Goal: Task Accomplishment & Management: Manage account settings

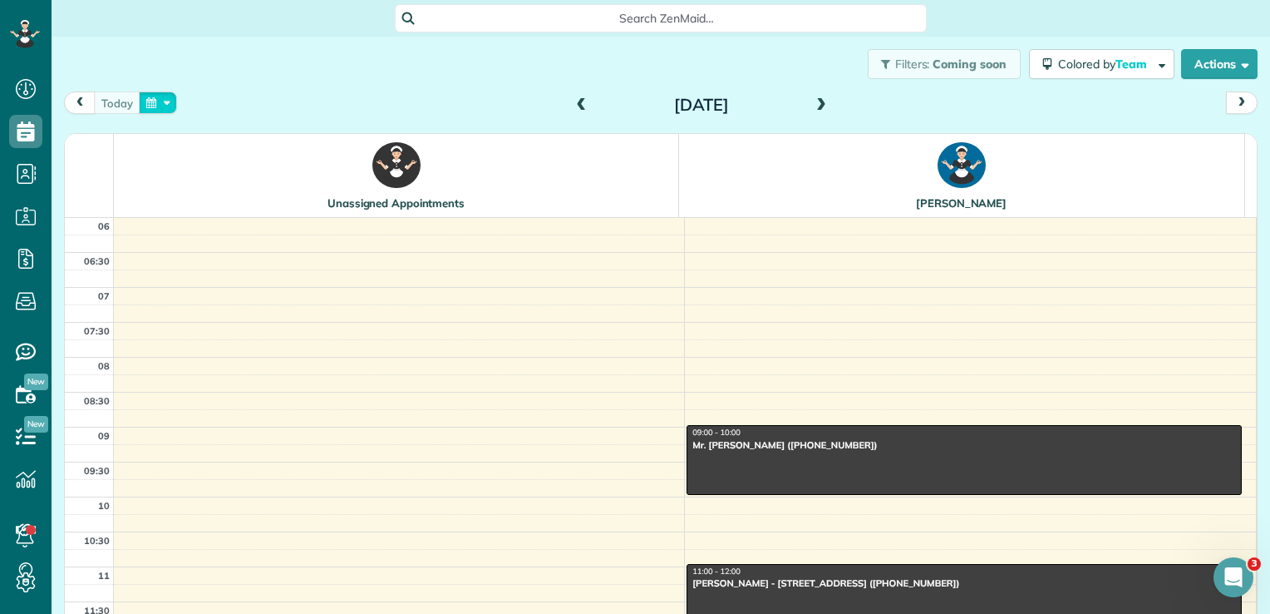
click at [146, 98] on button "button" at bounding box center [158, 102] width 38 height 22
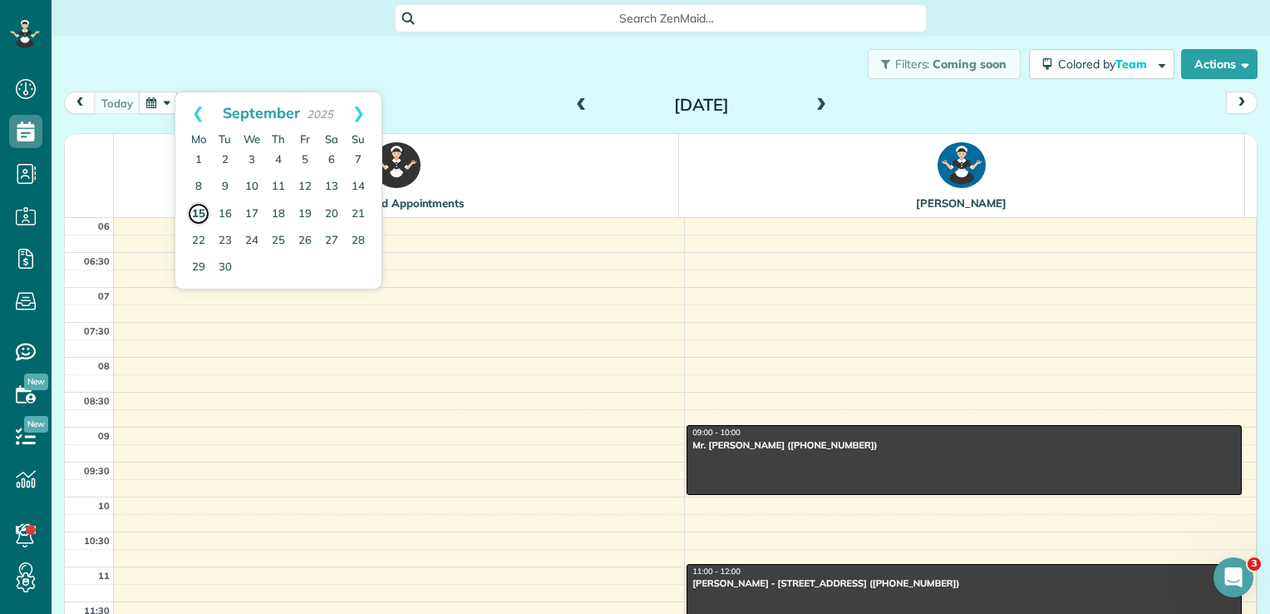
click at [201, 211] on link "15" at bounding box center [198, 213] width 23 height 23
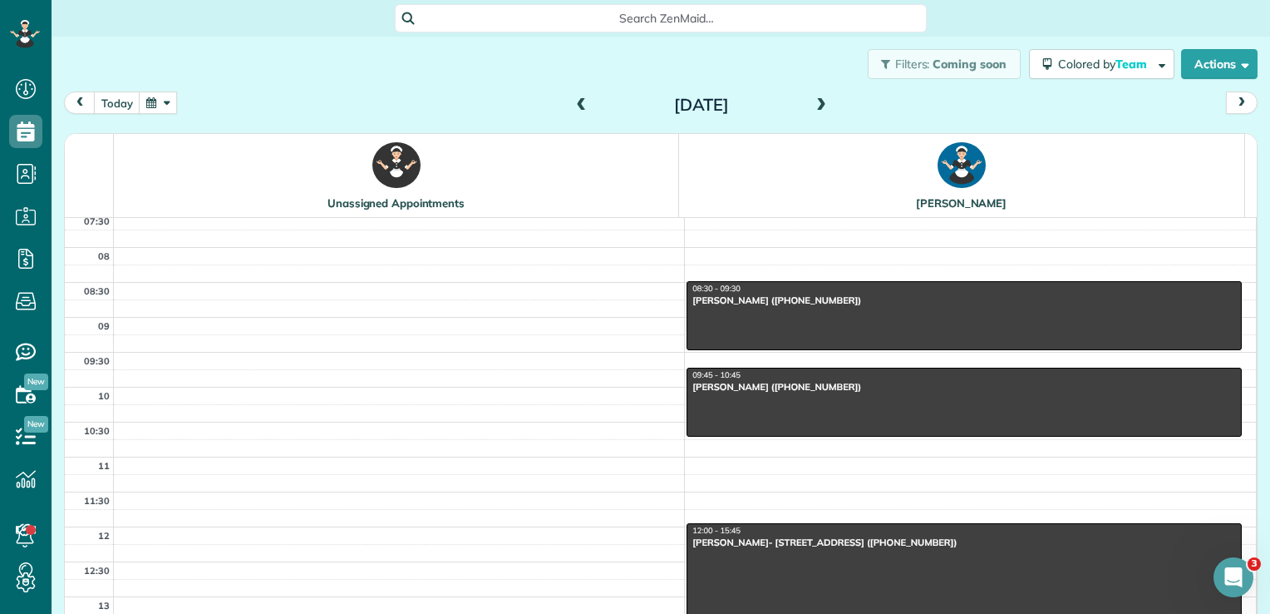
scroll to position [113, 0]
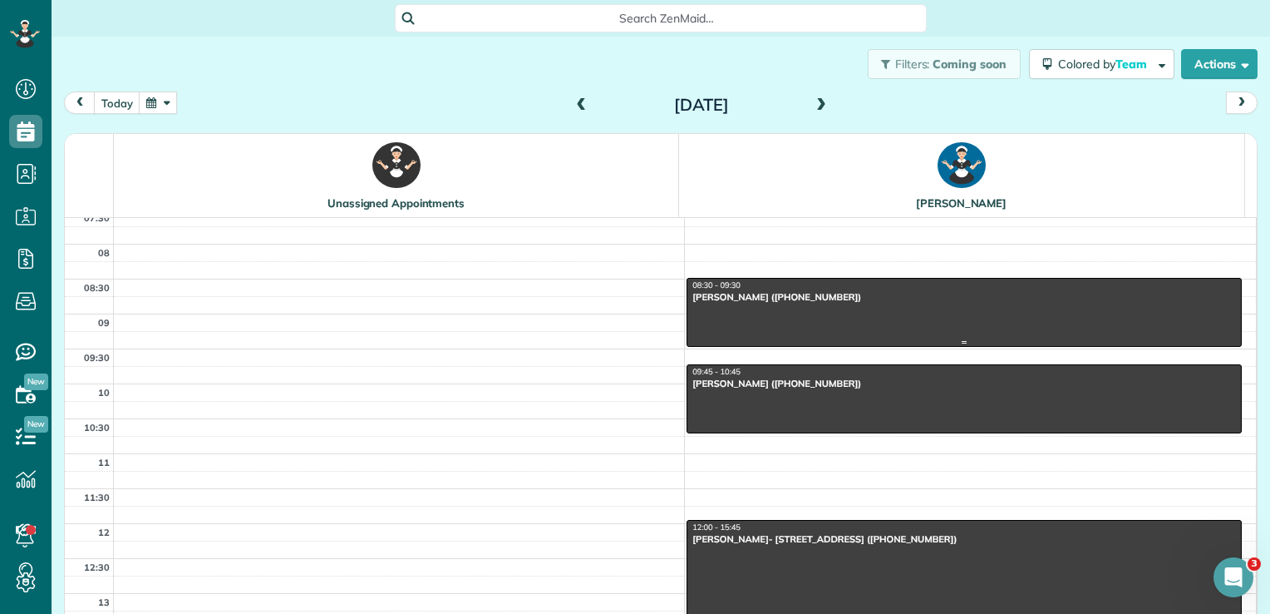
click at [775, 294] on div "[PERSON_NAME] ([PHONE_NUMBER])" at bounding box center [964, 297] width 545 height 12
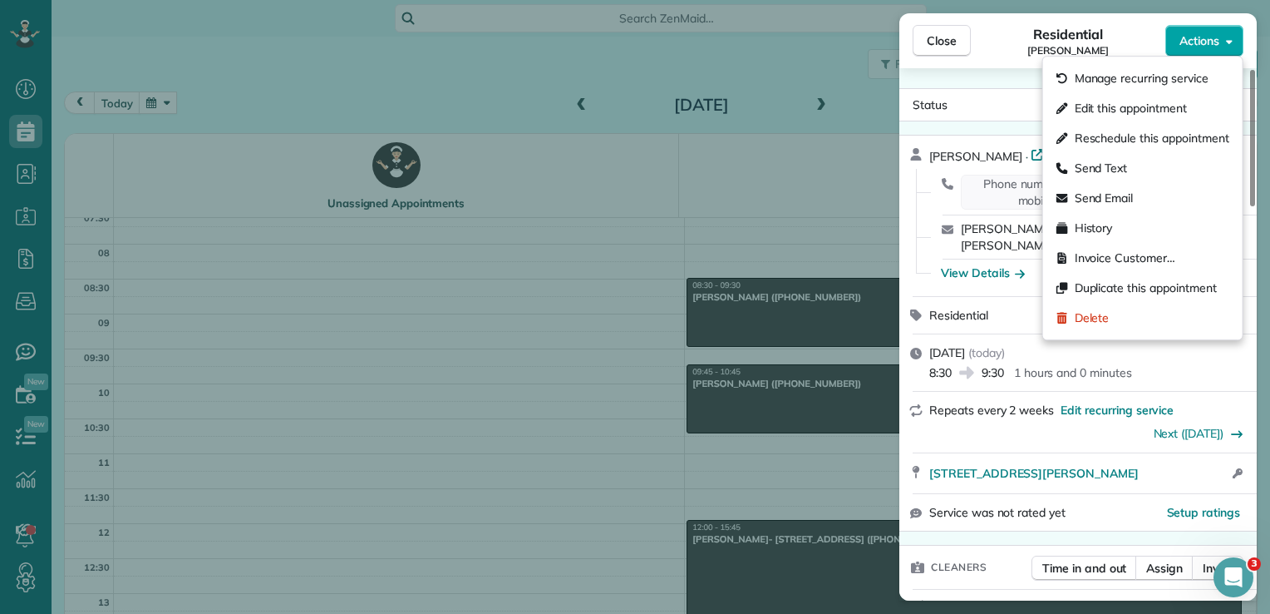
click at [1197, 42] on span "Actions" at bounding box center [1200, 40] width 40 height 17
click at [1116, 258] on span "Invoice Customer…" at bounding box center [1125, 257] width 101 height 17
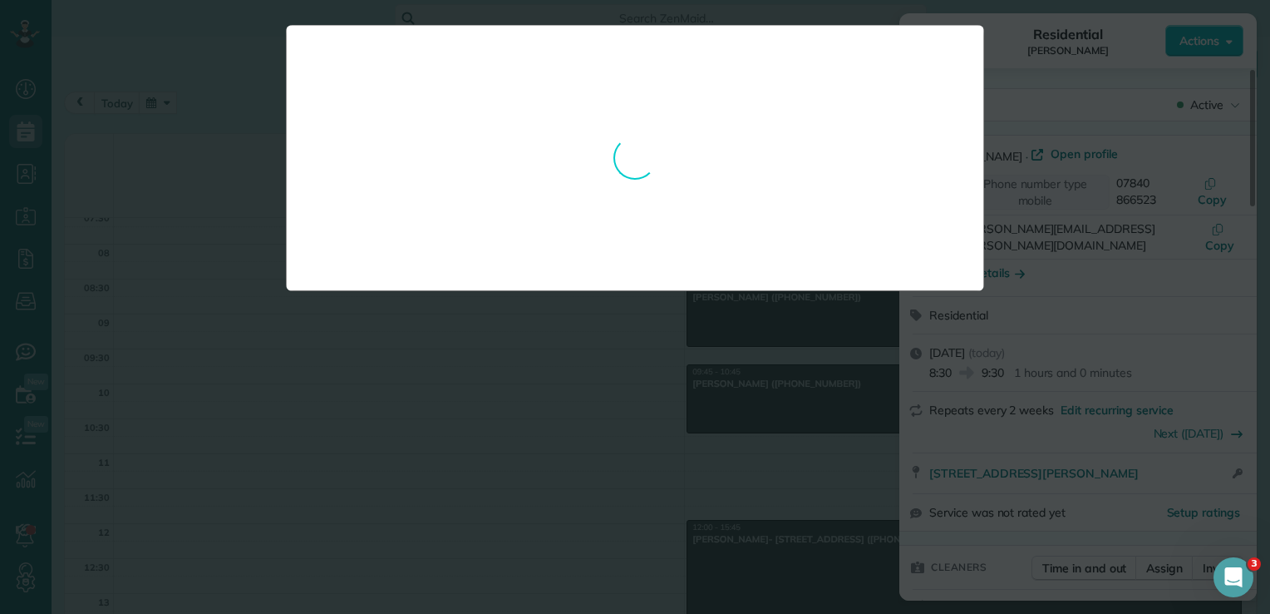
click at [572, 412] on div at bounding box center [635, 307] width 1270 height 614
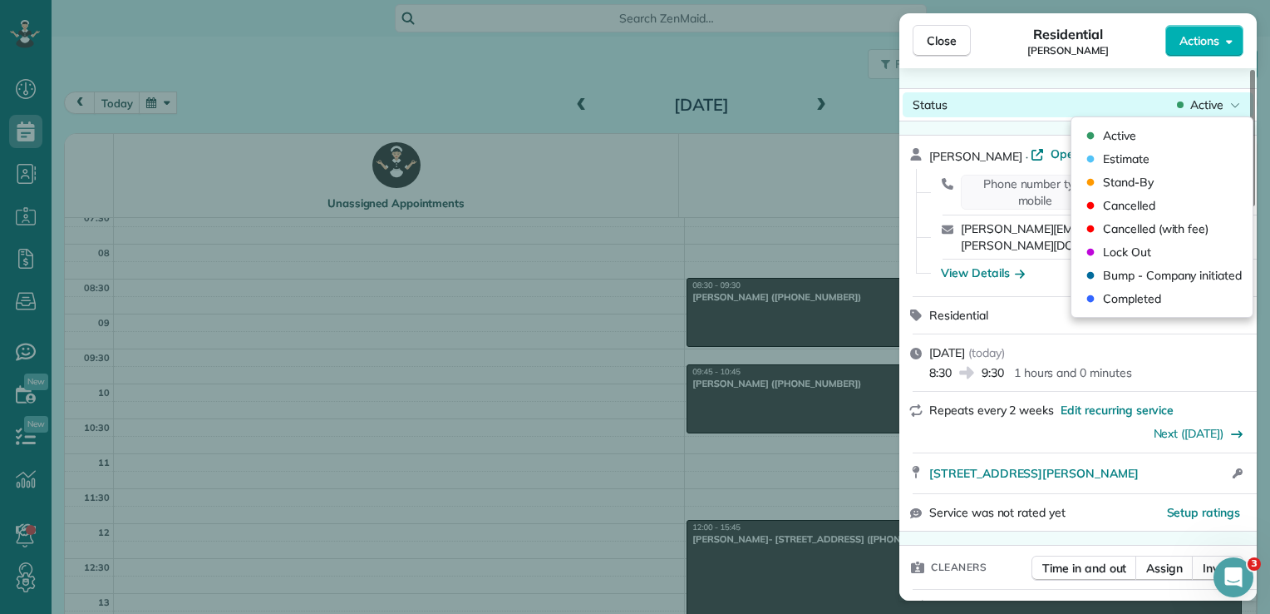
click at [1228, 114] on div "Status Active" at bounding box center [1078, 104] width 351 height 25
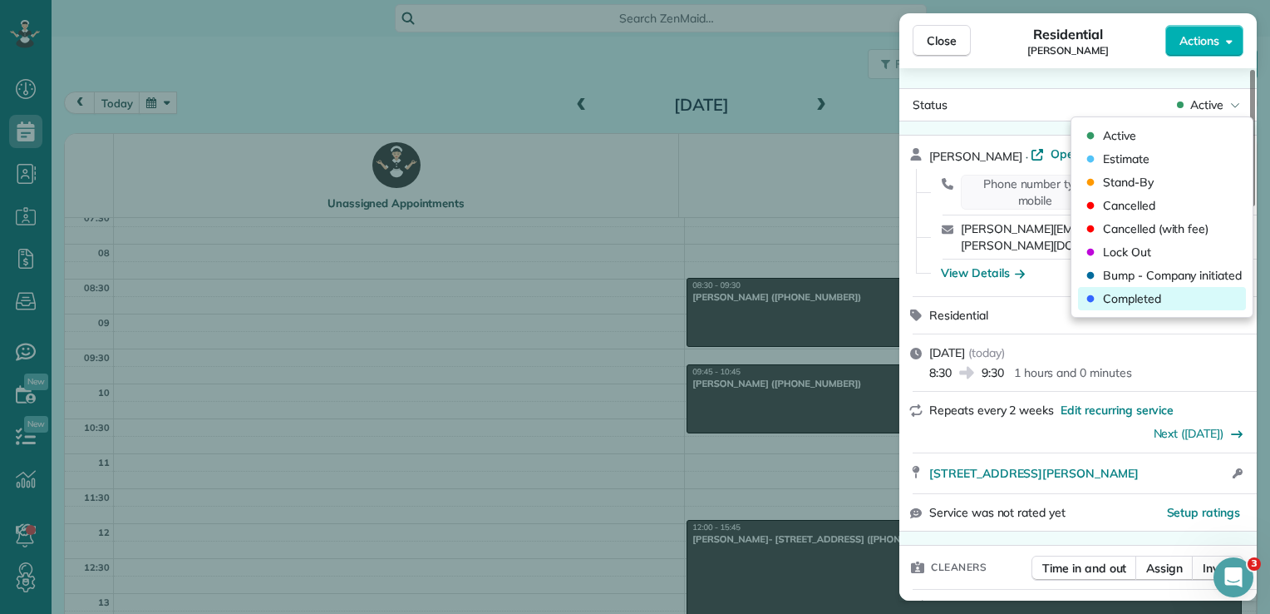
click at [1137, 301] on span "Completed" at bounding box center [1132, 298] width 58 height 17
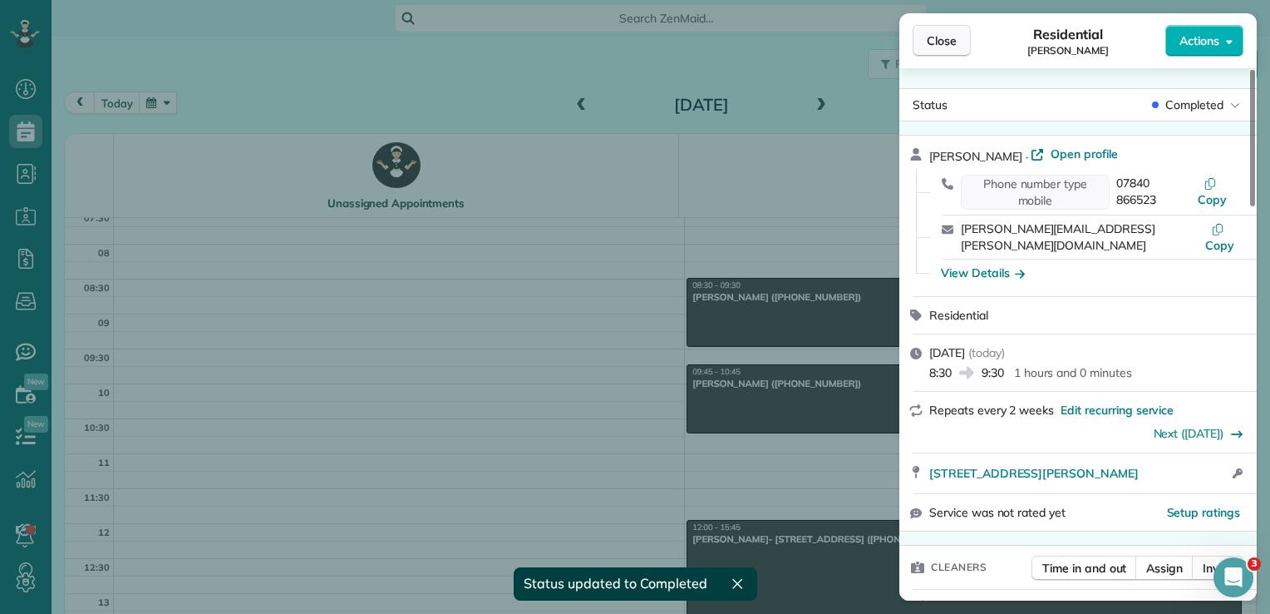
click at [945, 50] on button "Close" at bounding box center [942, 41] width 58 height 32
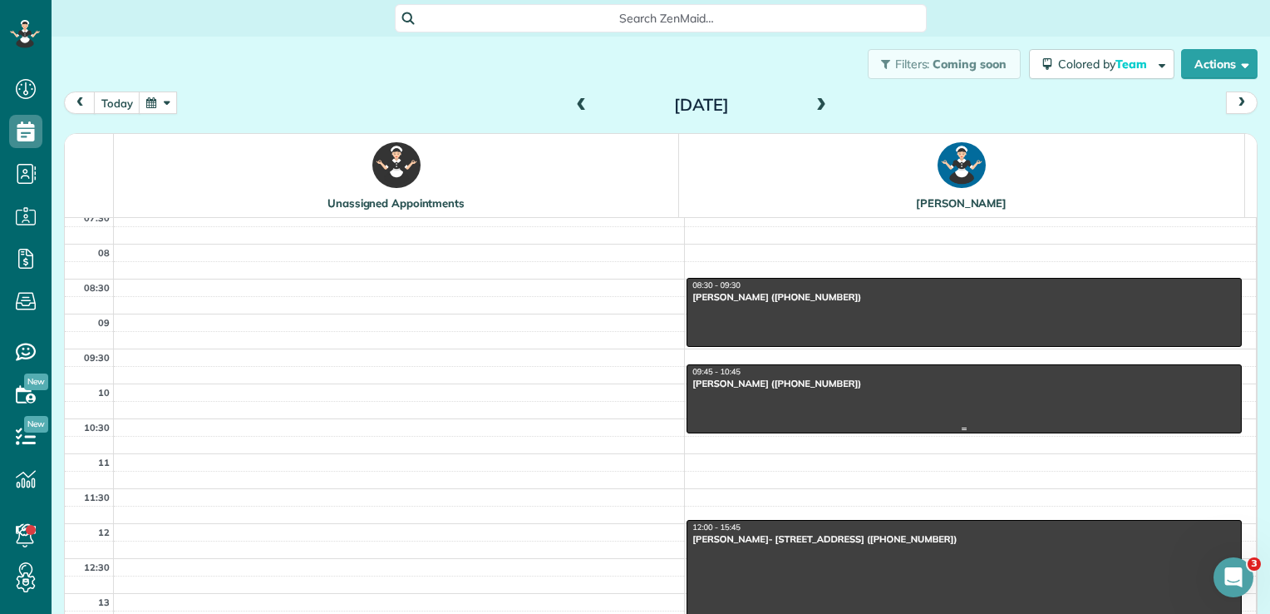
click at [868, 387] on div "[PERSON_NAME] ([PHONE_NUMBER])" at bounding box center [964, 383] width 545 height 12
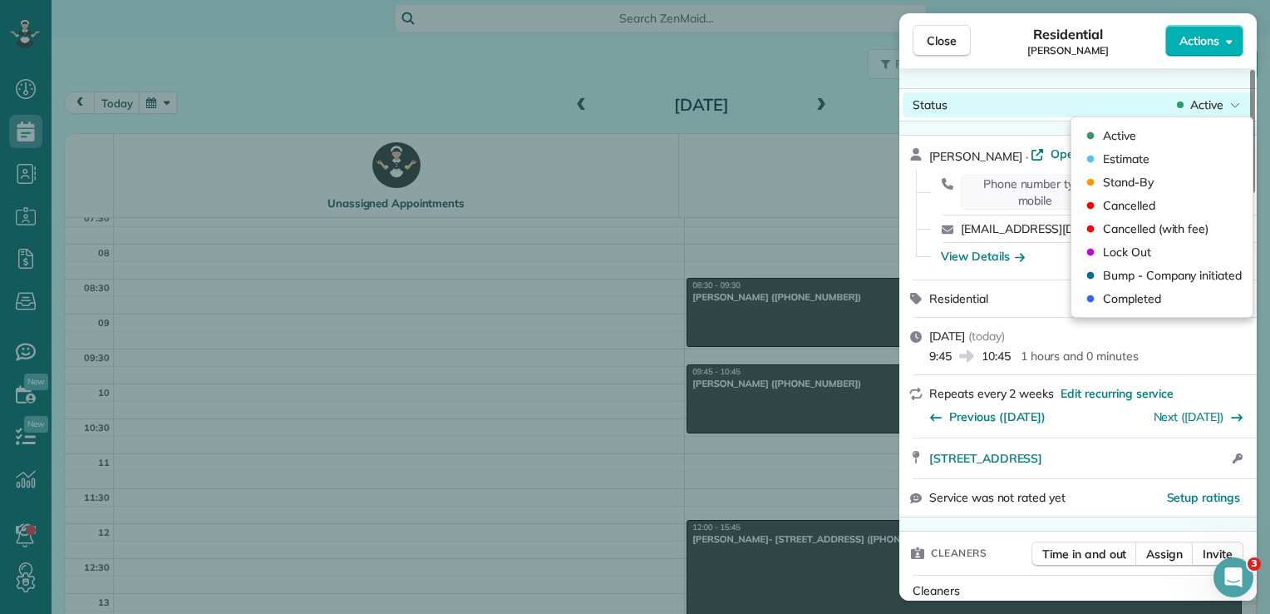
click at [1215, 103] on span "Active" at bounding box center [1207, 104] width 33 height 17
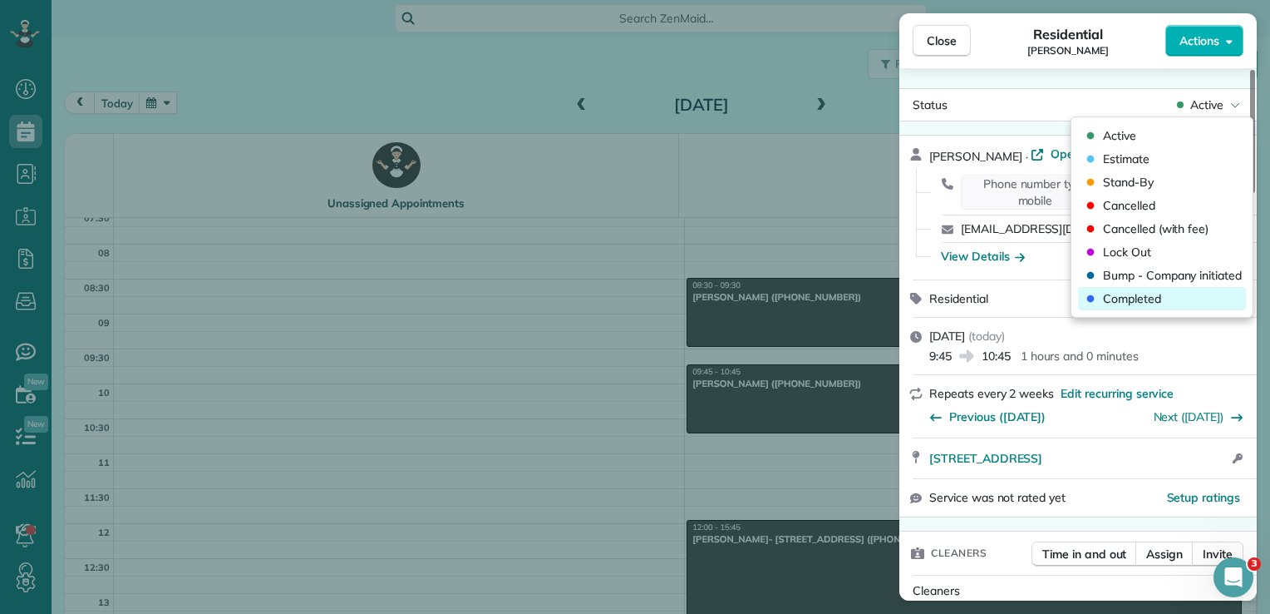
click at [1154, 303] on span "Completed" at bounding box center [1132, 298] width 58 height 17
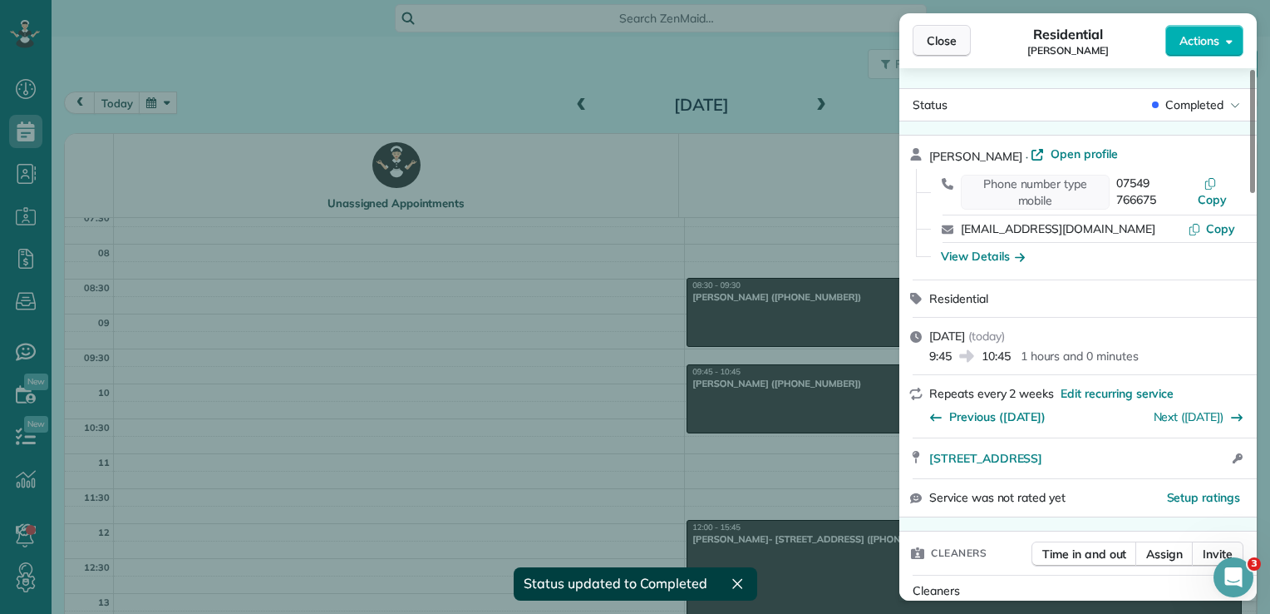
click at [938, 40] on span "Close" at bounding box center [942, 40] width 30 height 17
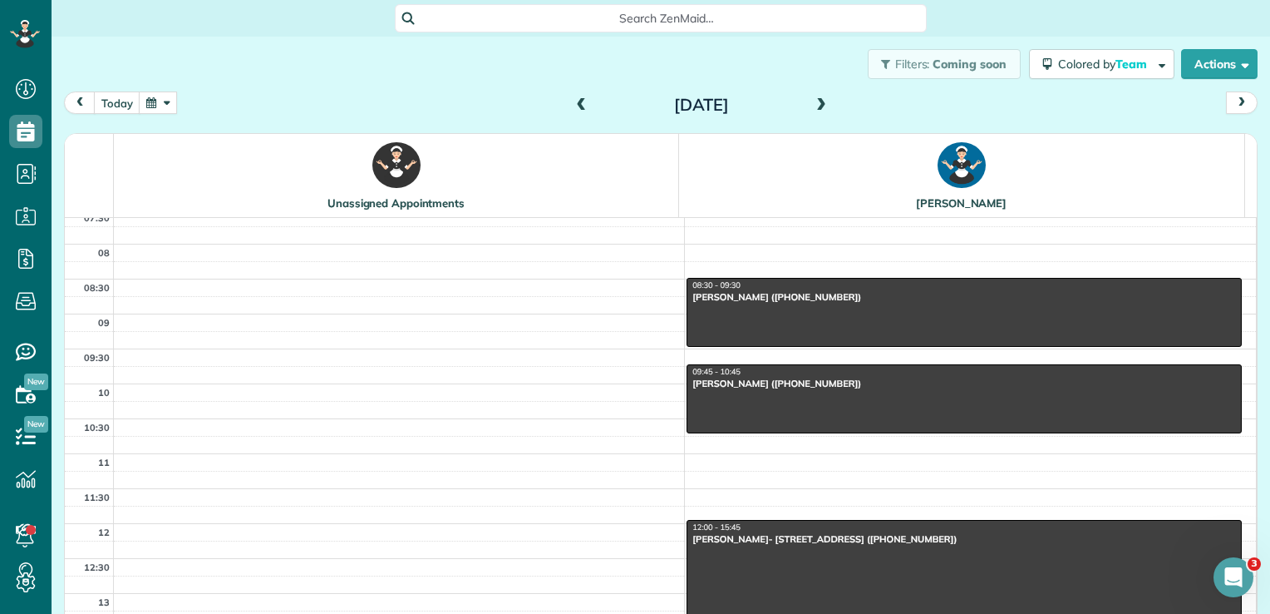
click at [728, 530] on div "12:00 - 15:45" at bounding box center [964, 527] width 545 height 11
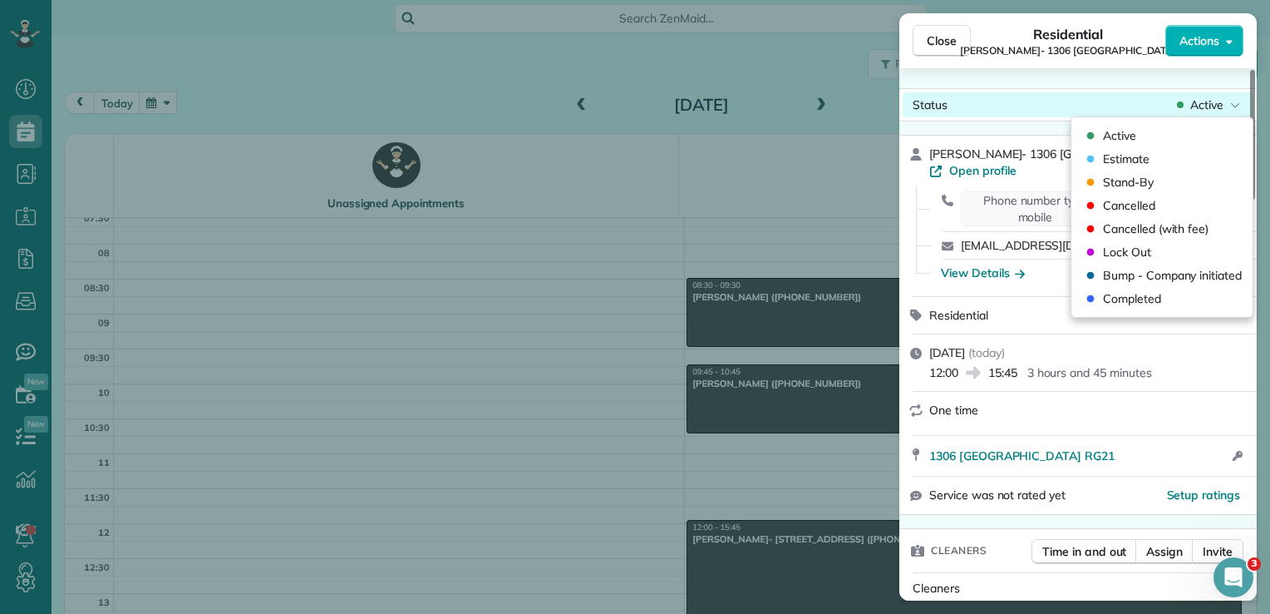
click at [1206, 100] on span "Active" at bounding box center [1207, 104] width 33 height 17
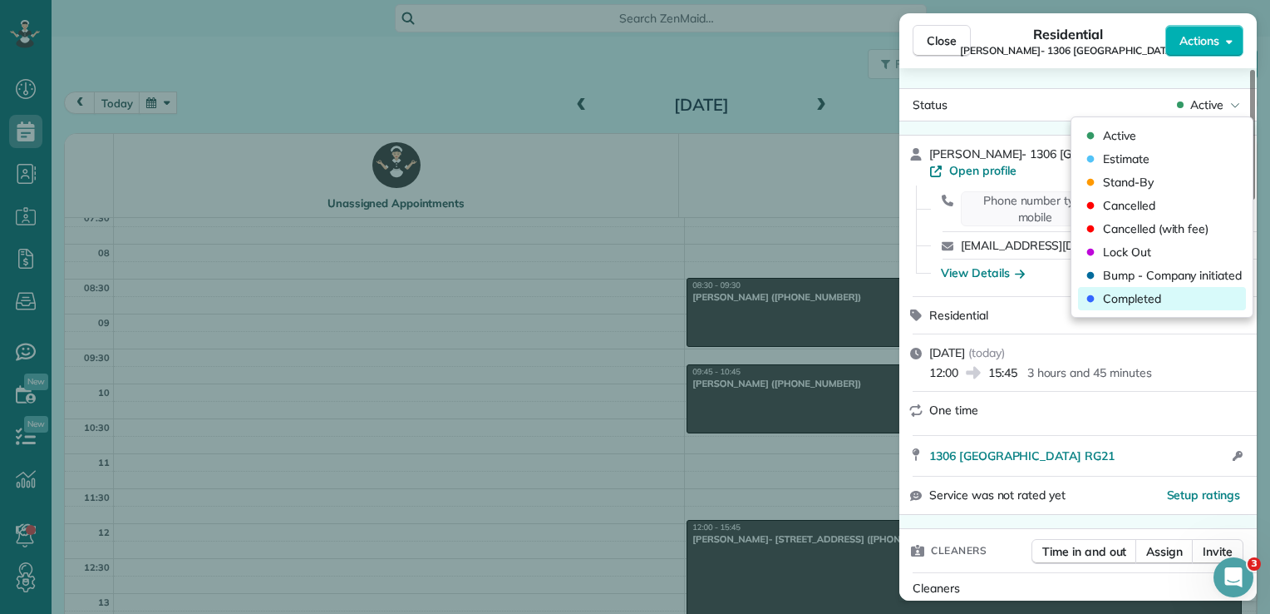
click at [1141, 296] on span "Completed" at bounding box center [1132, 298] width 58 height 17
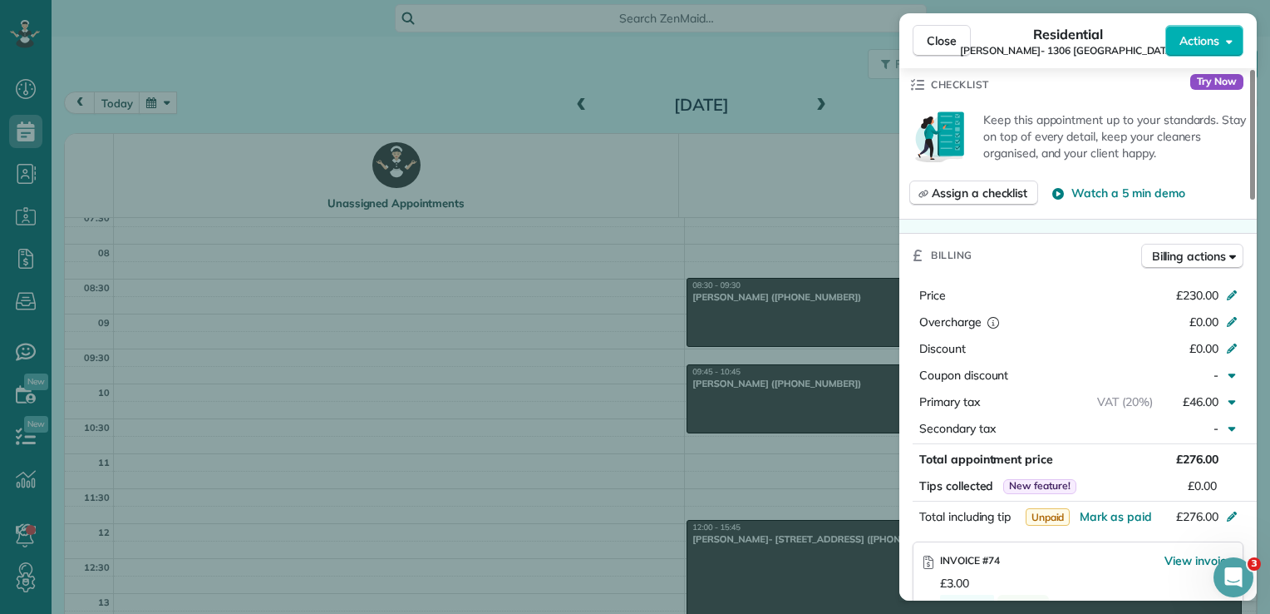
scroll to position [585, 0]
click at [1137, 508] on span "Mark as paid" at bounding box center [1116, 515] width 72 height 15
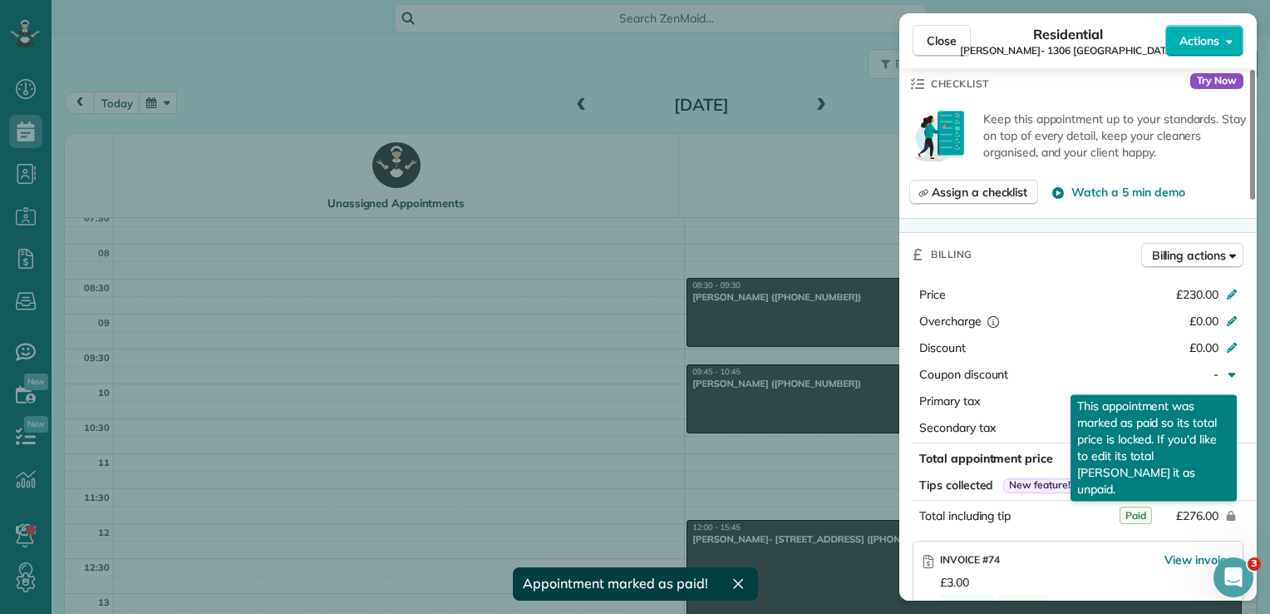
click at [1104, 504] on button "£276.00" at bounding box center [1154, 515] width 156 height 23
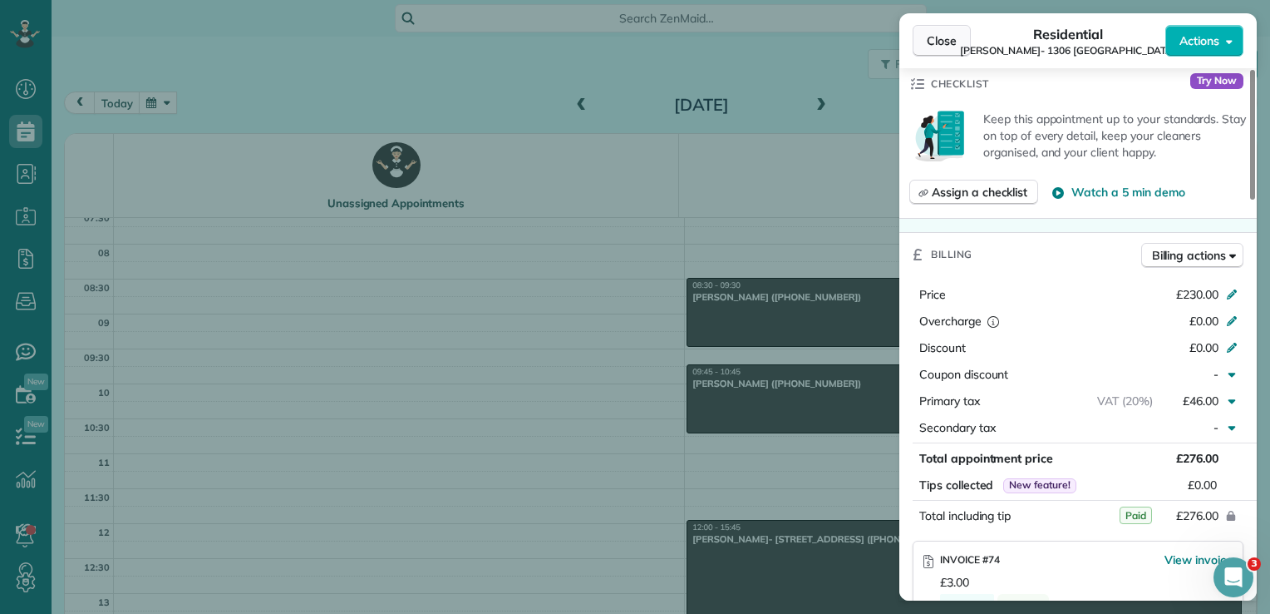
click at [945, 38] on span "Close" at bounding box center [942, 40] width 30 height 17
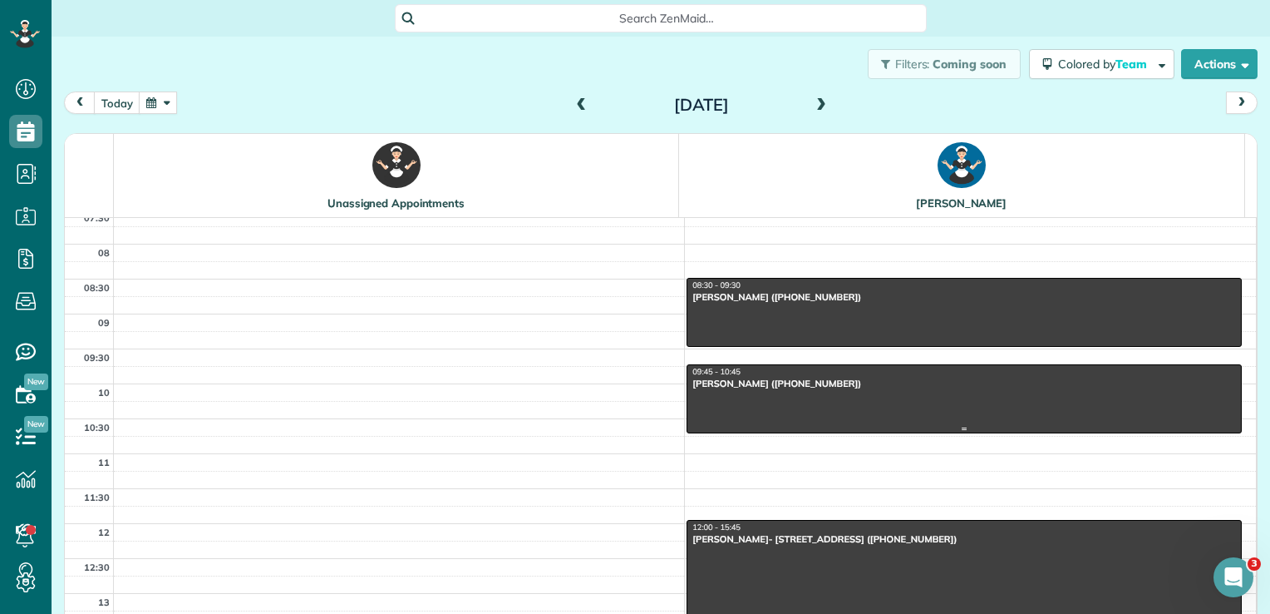
click at [774, 375] on div "09:45 - 10:45" at bounding box center [964, 372] width 545 height 11
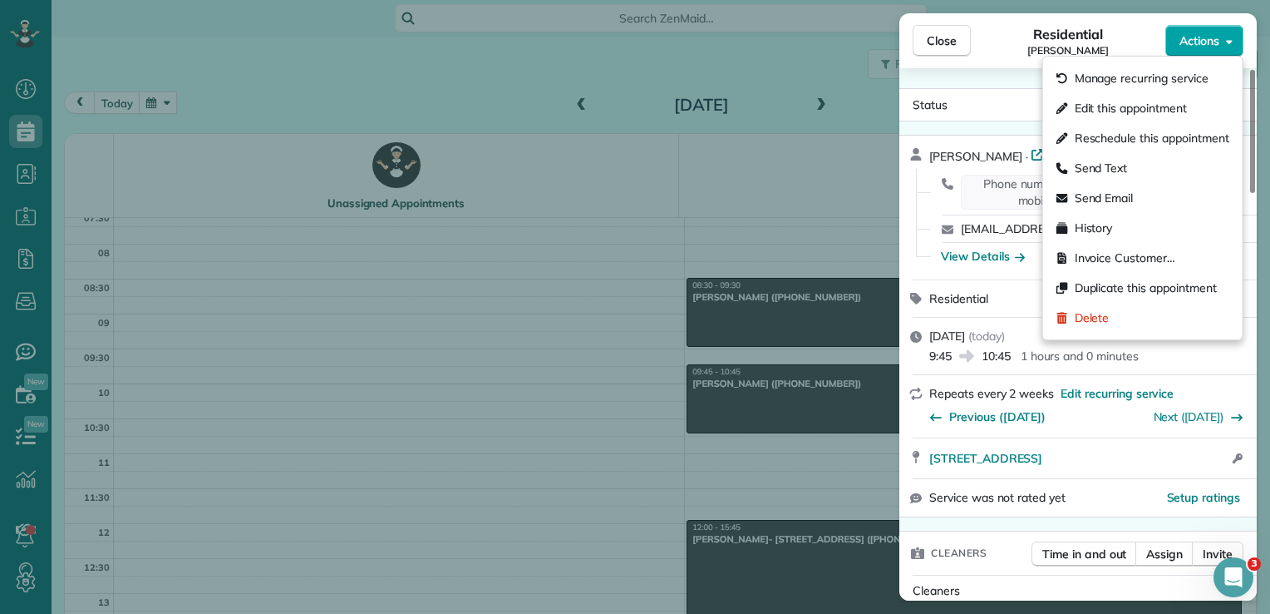
click at [1194, 42] on span "Actions" at bounding box center [1200, 40] width 40 height 17
click at [1141, 258] on span "Invoice Customer…" at bounding box center [1125, 257] width 101 height 17
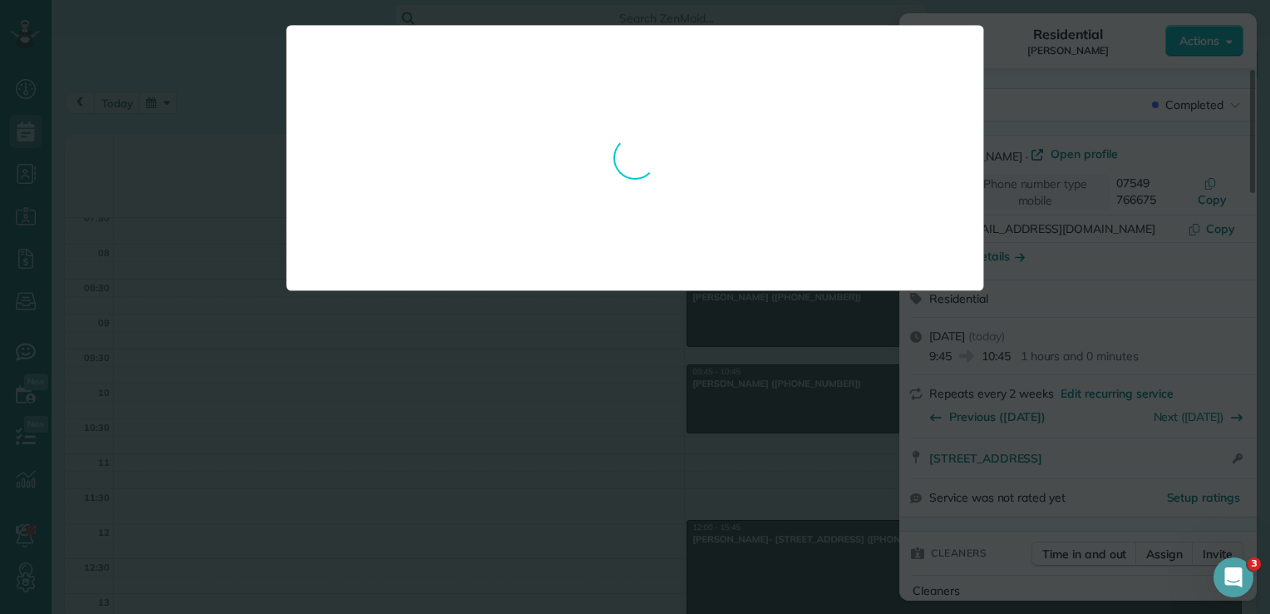
click at [681, 437] on div at bounding box center [635, 307] width 1270 height 614
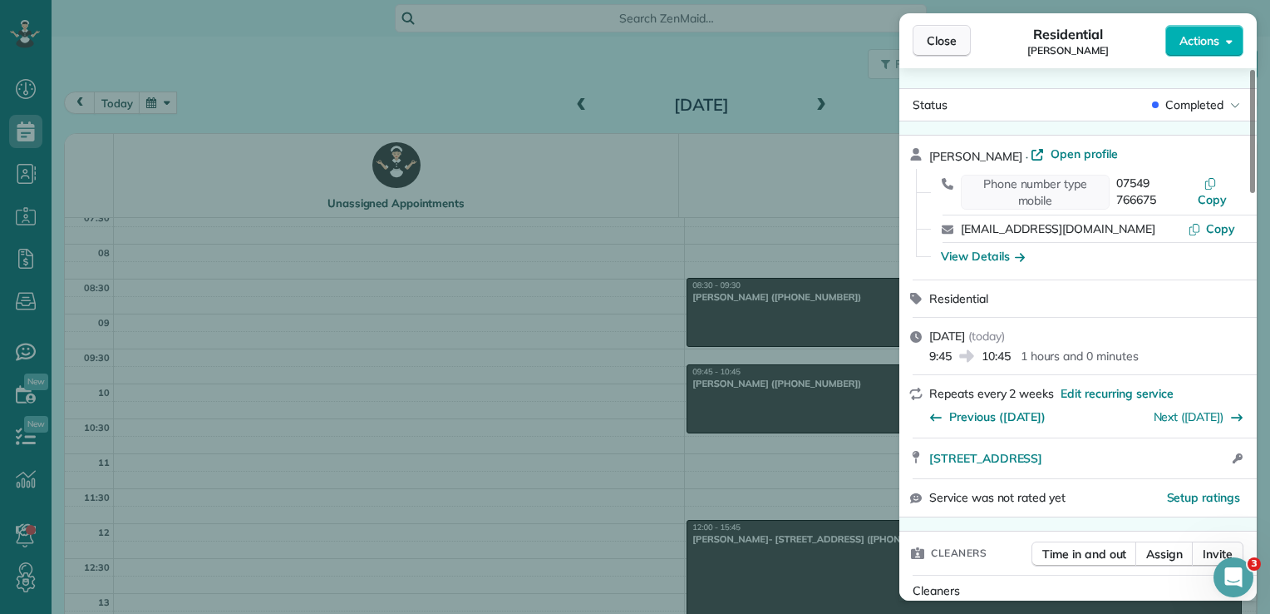
click at [954, 38] on span "Close" at bounding box center [942, 40] width 30 height 17
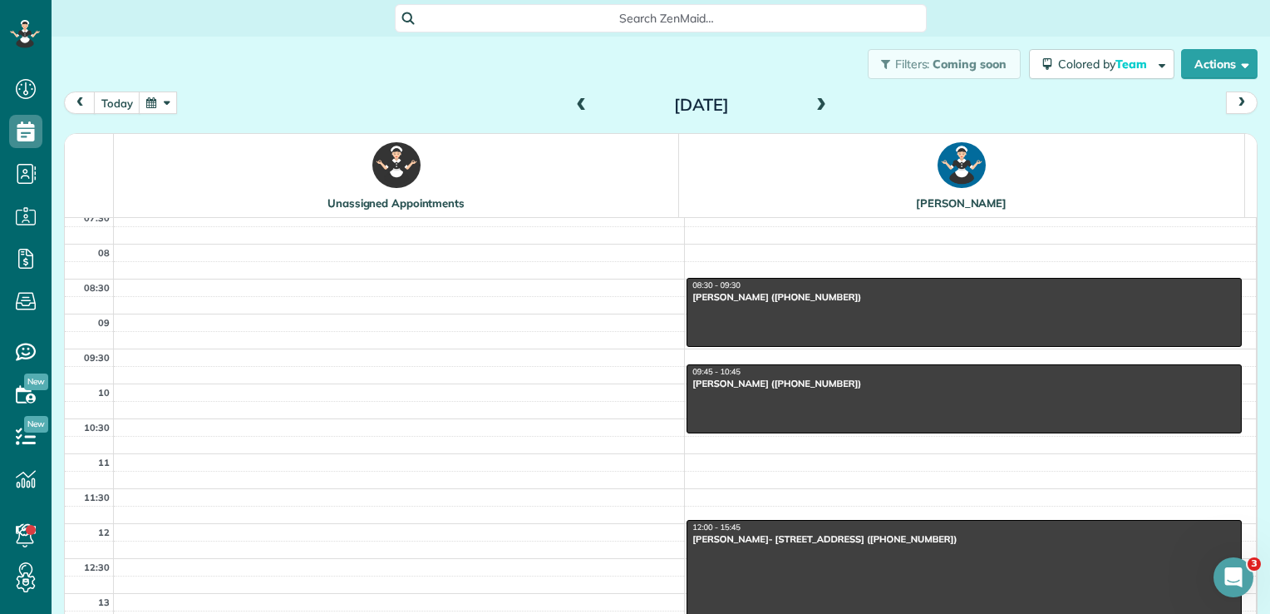
click at [743, 530] on div "12:00 - 15:45" at bounding box center [964, 527] width 545 height 11
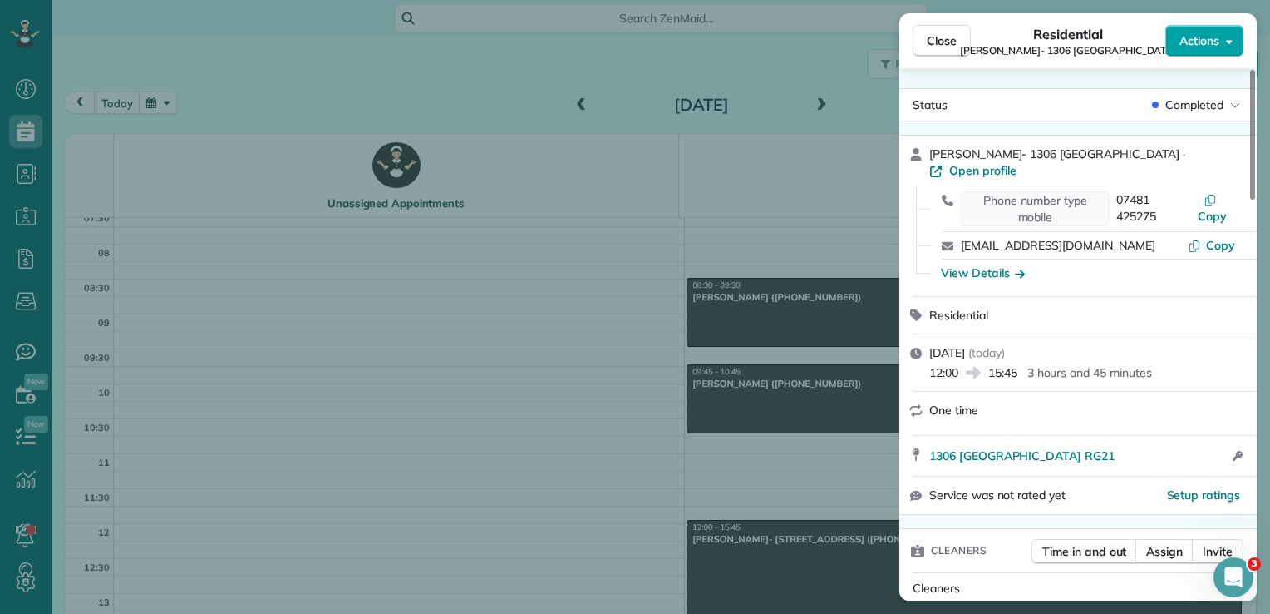
click at [1204, 39] on span "Actions" at bounding box center [1200, 40] width 40 height 17
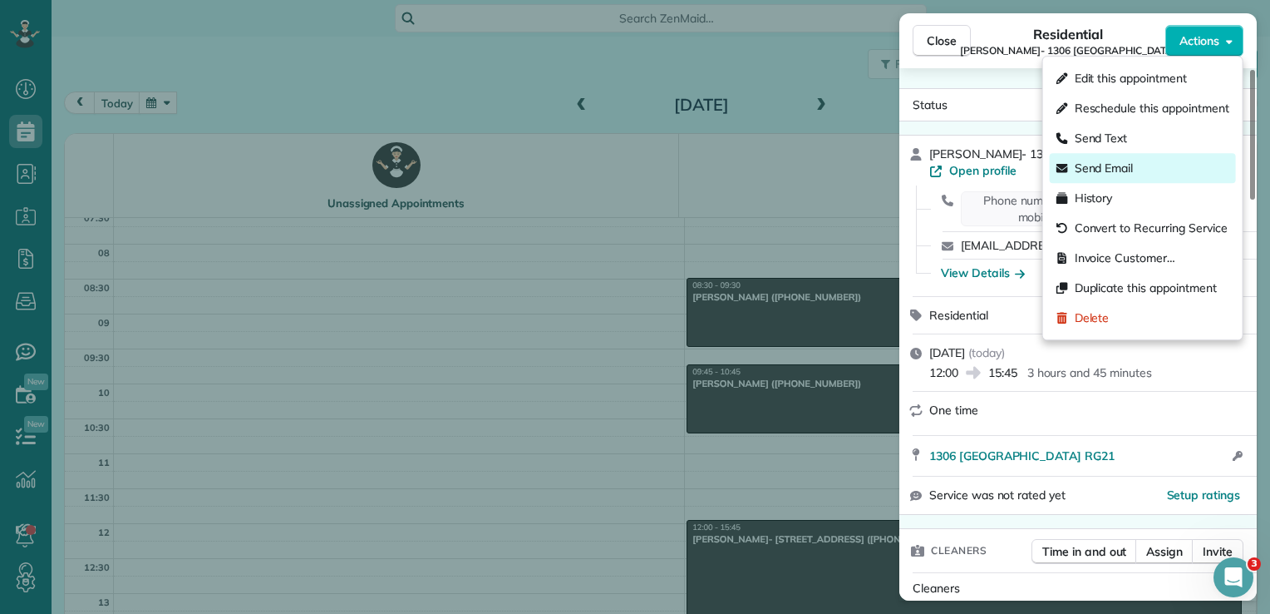
click at [1114, 166] on span "Send Email" at bounding box center [1104, 168] width 59 height 17
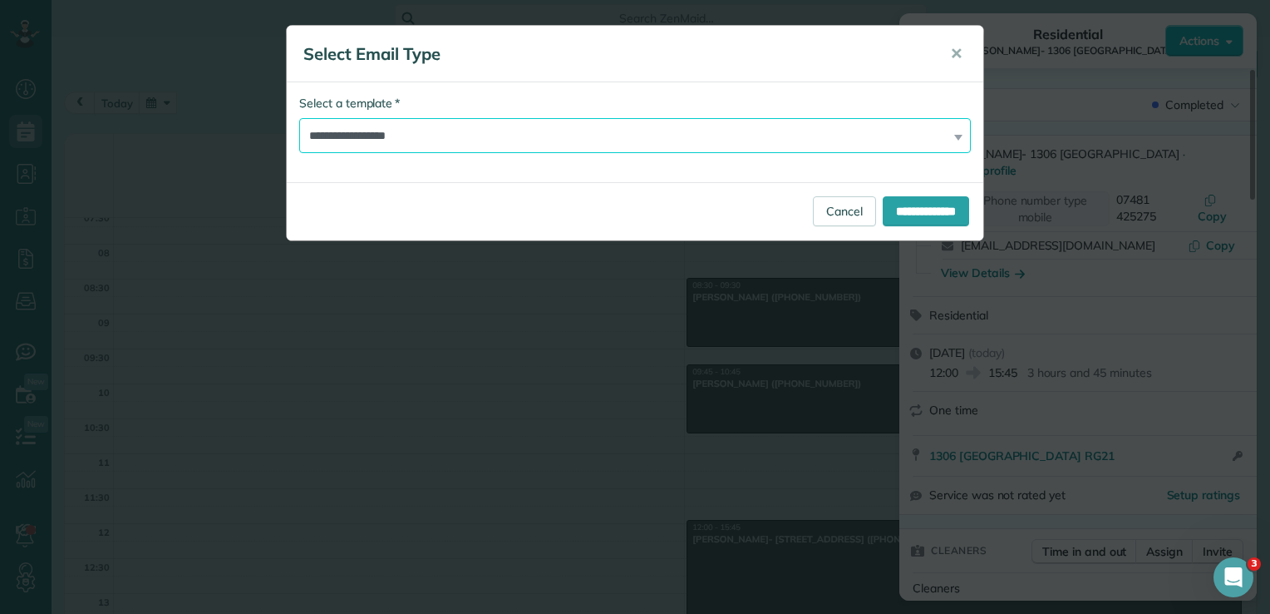
click at [851, 137] on select "**********" at bounding box center [635, 135] width 672 height 35
select select "*******"
click at [299, 118] on select "**********" at bounding box center [635, 135] width 672 height 35
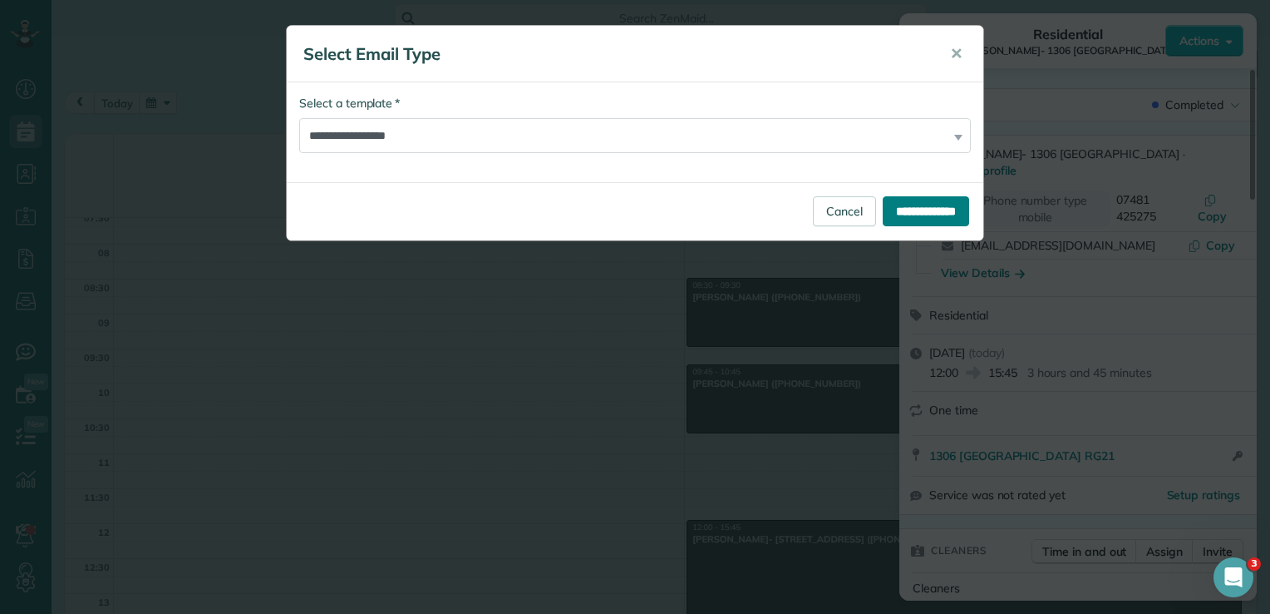
click at [905, 205] on input "**********" at bounding box center [926, 211] width 86 height 30
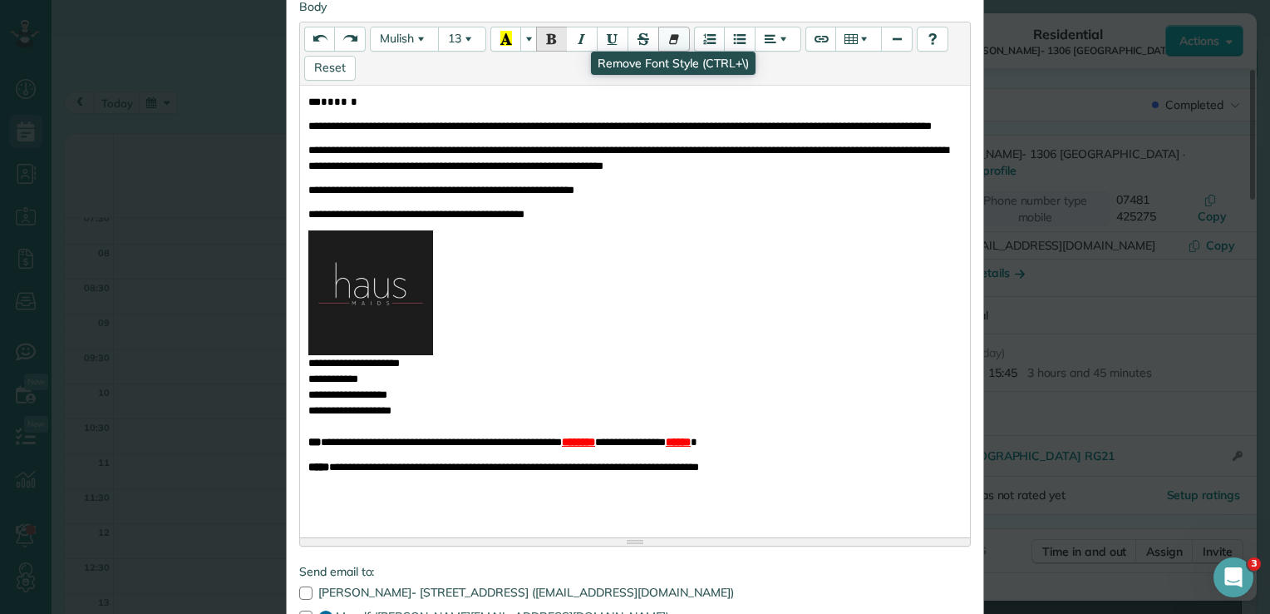
scroll to position [396, 0]
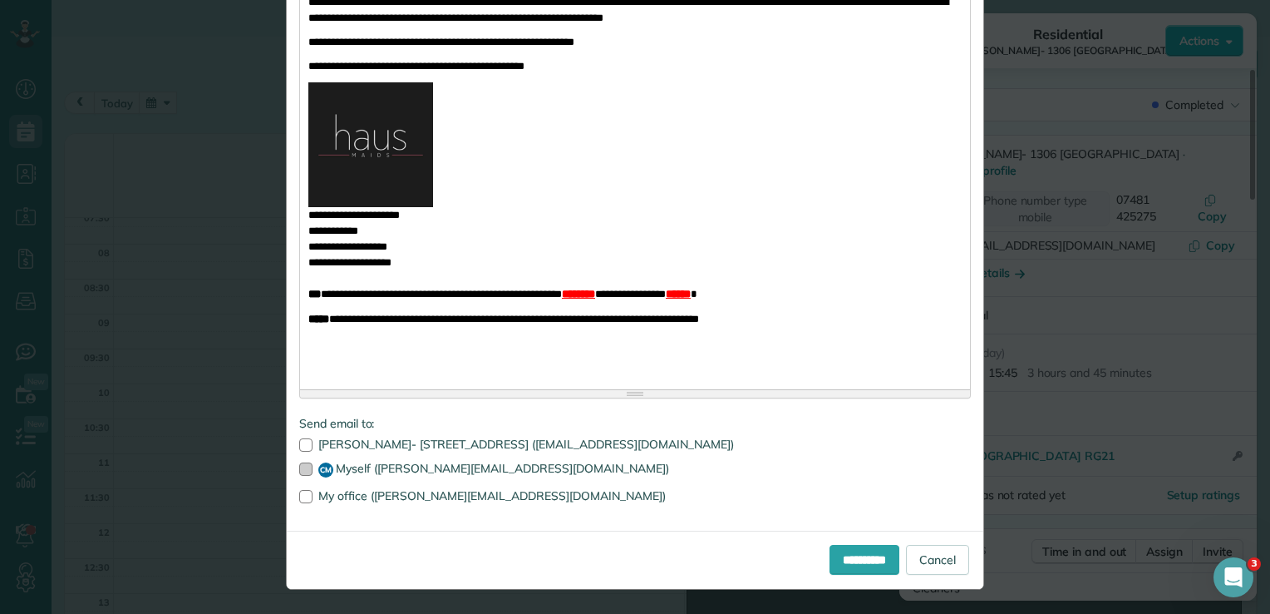
click at [301, 464] on div at bounding box center [305, 468] width 13 height 13
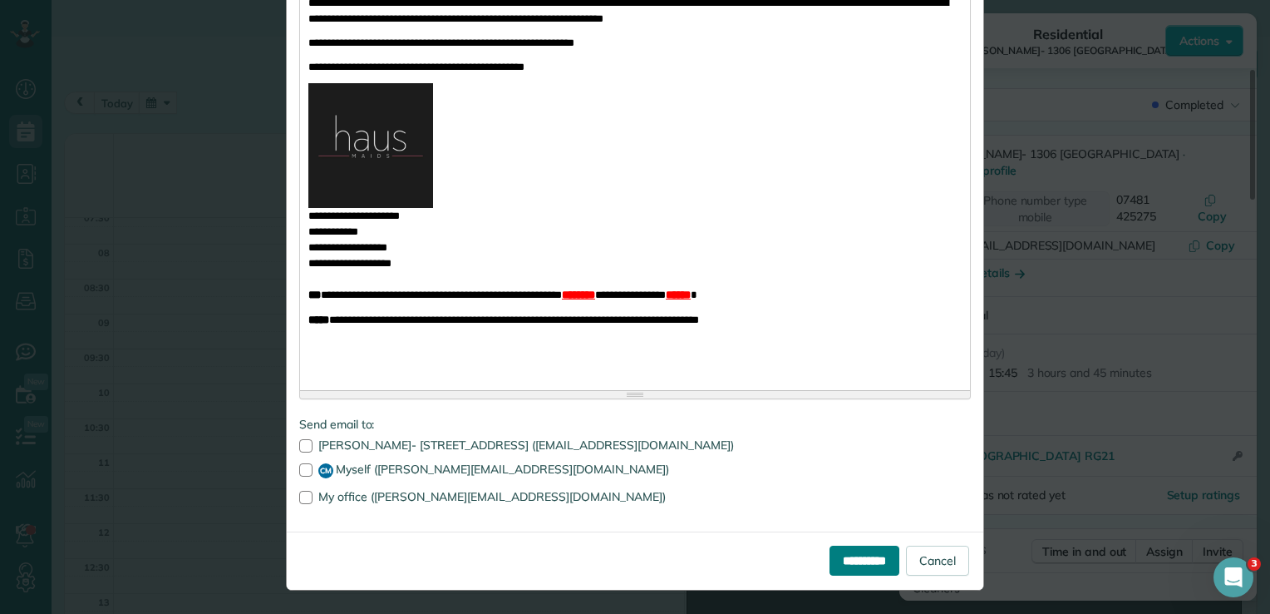
click at [861, 561] on input "**********" at bounding box center [865, 560] width 70 height 30
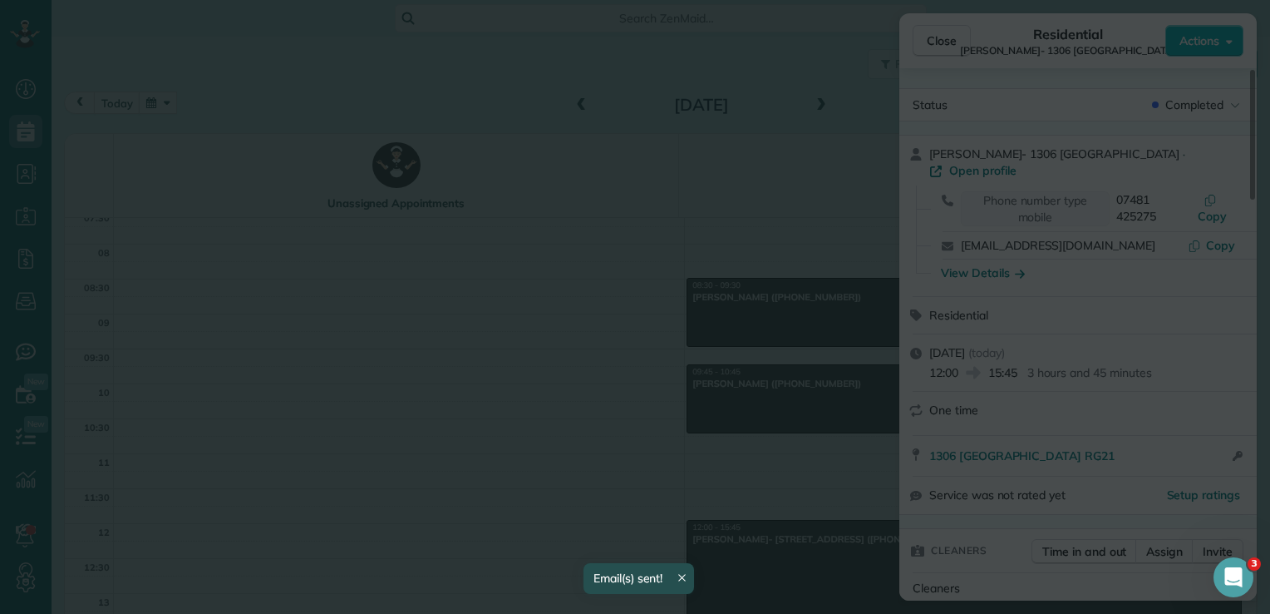
scroll to position [0, 0]
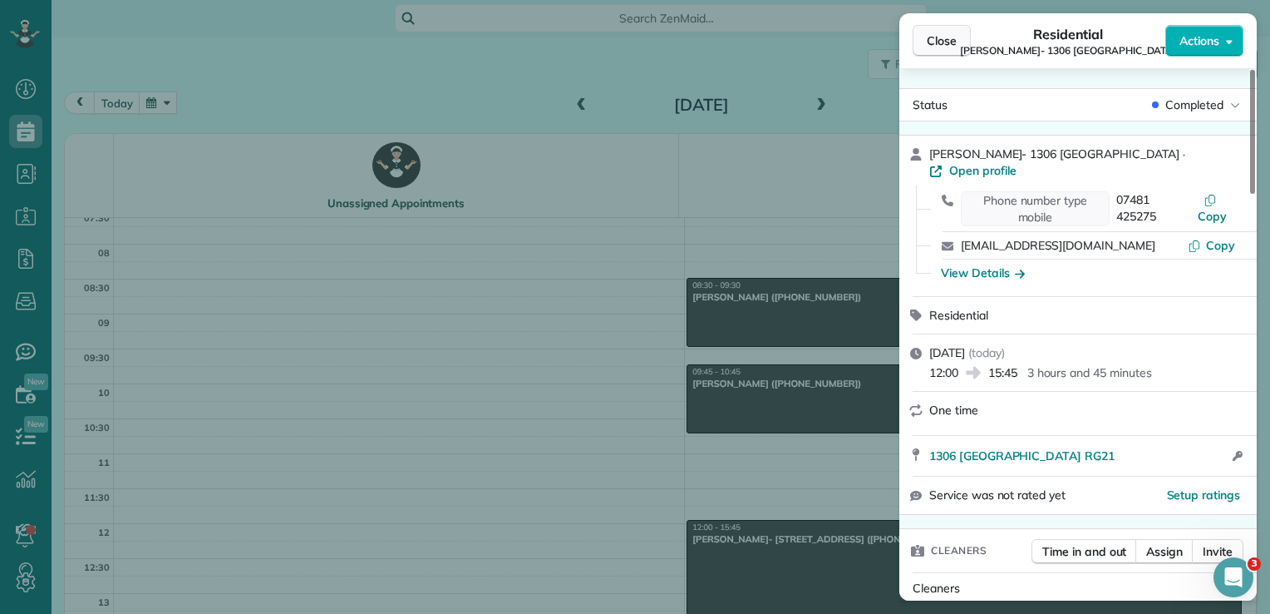
click at [945, 42] on span "Close" at bounding box center [942, 40] width 30 height 17
